Goal: Book appointment/travel/reservation

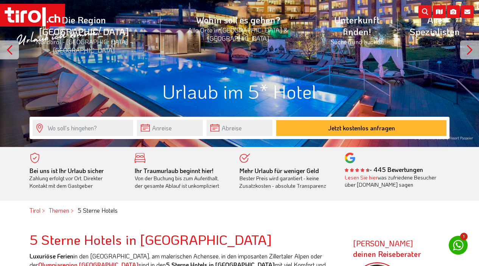
scroll to position [67, 0]
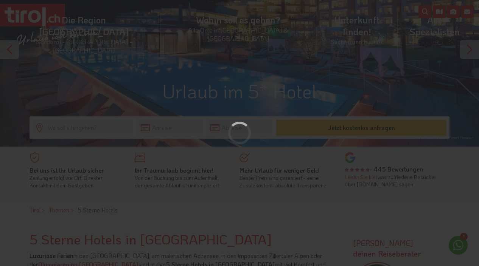
click at [165, 132] on div at bounding box center [239, 133] width 479 height 266
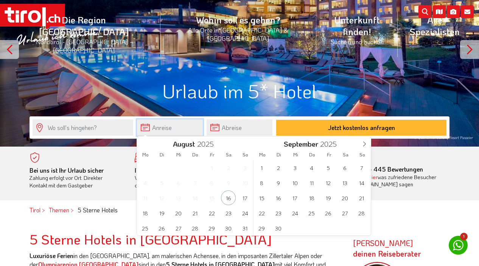
click at [165, 128] on input "text" at bounding box center [170, 128] width 66 height 16
click at [281, 167] on span "2" at bounding box center [278, 167] width 15 height 15
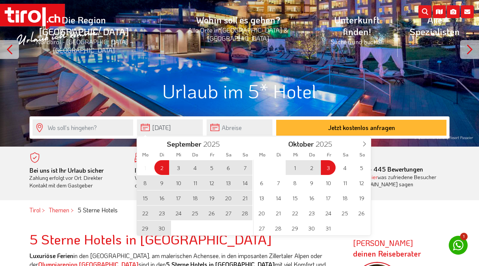
click at [327, 167] on span "3" at bounding box center [328, 167] width 15 height 15
type input "[DATE]"
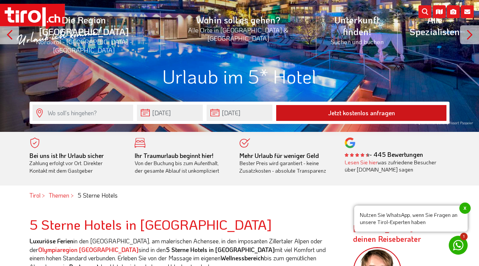
scroll to position [82, 0]
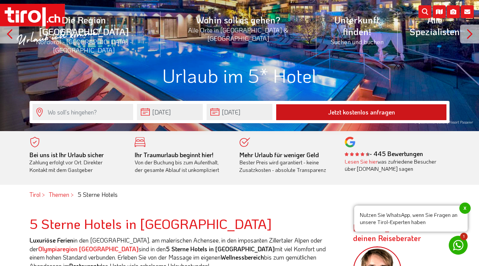
click at [343, 115] on button "Jetzt kostenlos anfragen" at bounding box center [361, 112] width 170 height 16
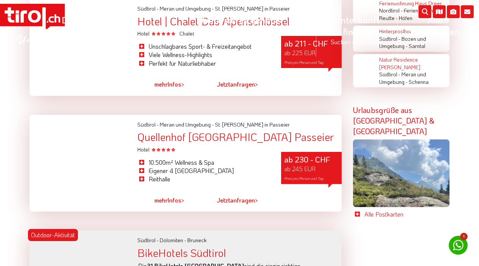
scroll to position [1404, 0]
